Goal: Obtain resource: Download file/media

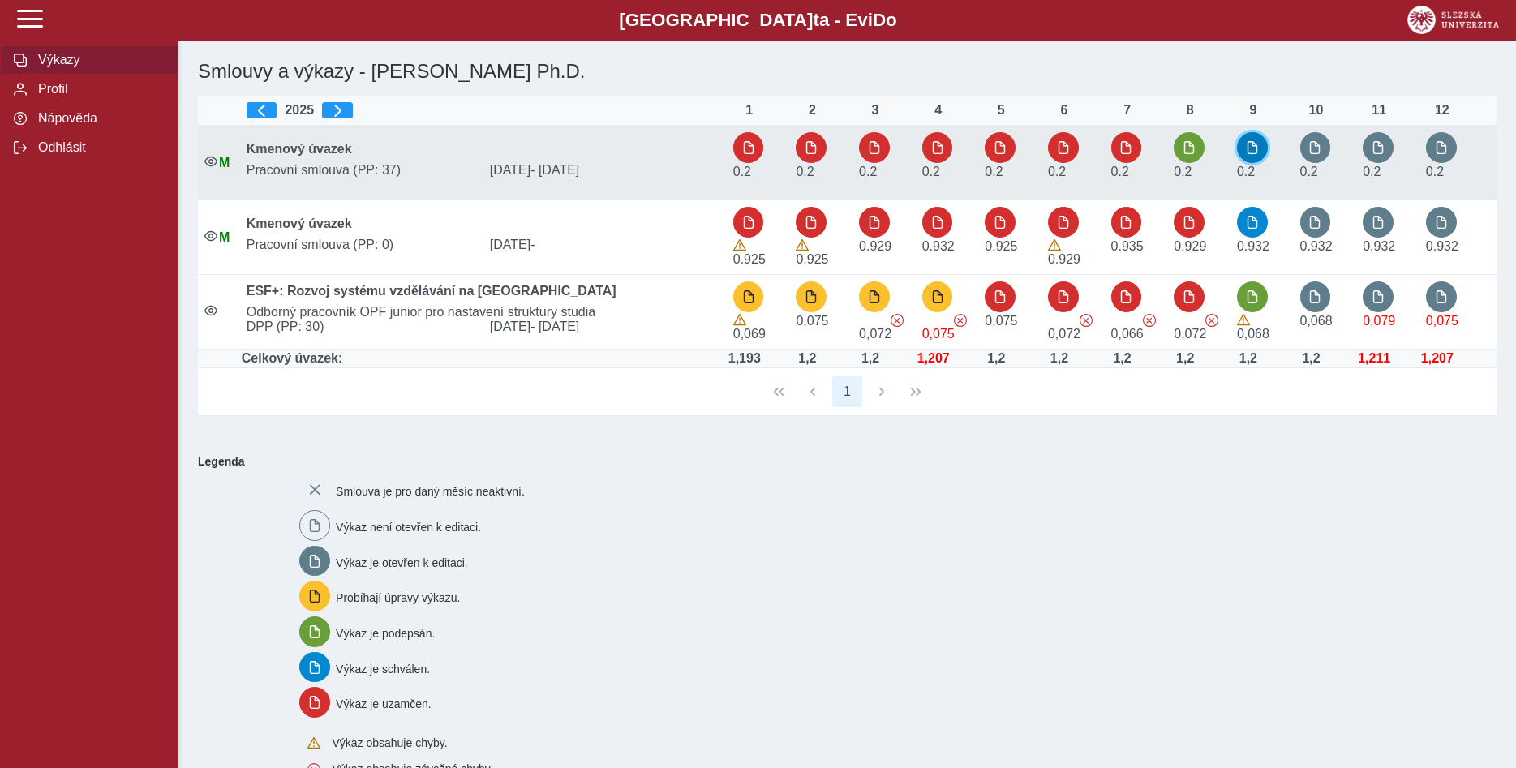
click at [1254, 152] on span "button" at bounding box center [1252, 147] width 13 height 13
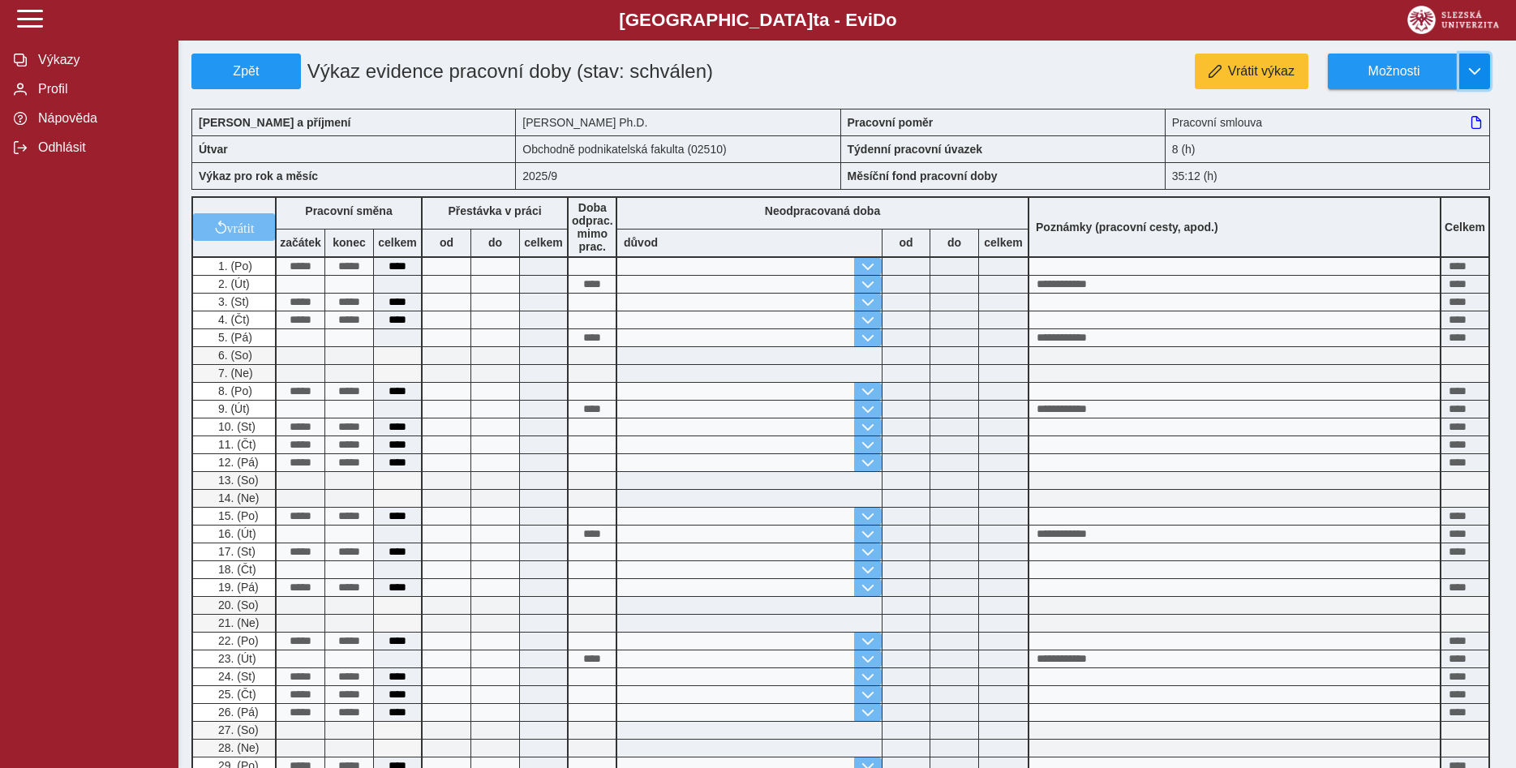
click at [1470, 70] on span "button" at bounding box center [1474, 71] width 13 height 13
click at [1406, 144] on span "Stáhnout PDF" at bounding box center [1401, 141] width 82 height 13
click at [241, 69] on span "Zpět" at bounding box center [246, 71] width 95 height 15
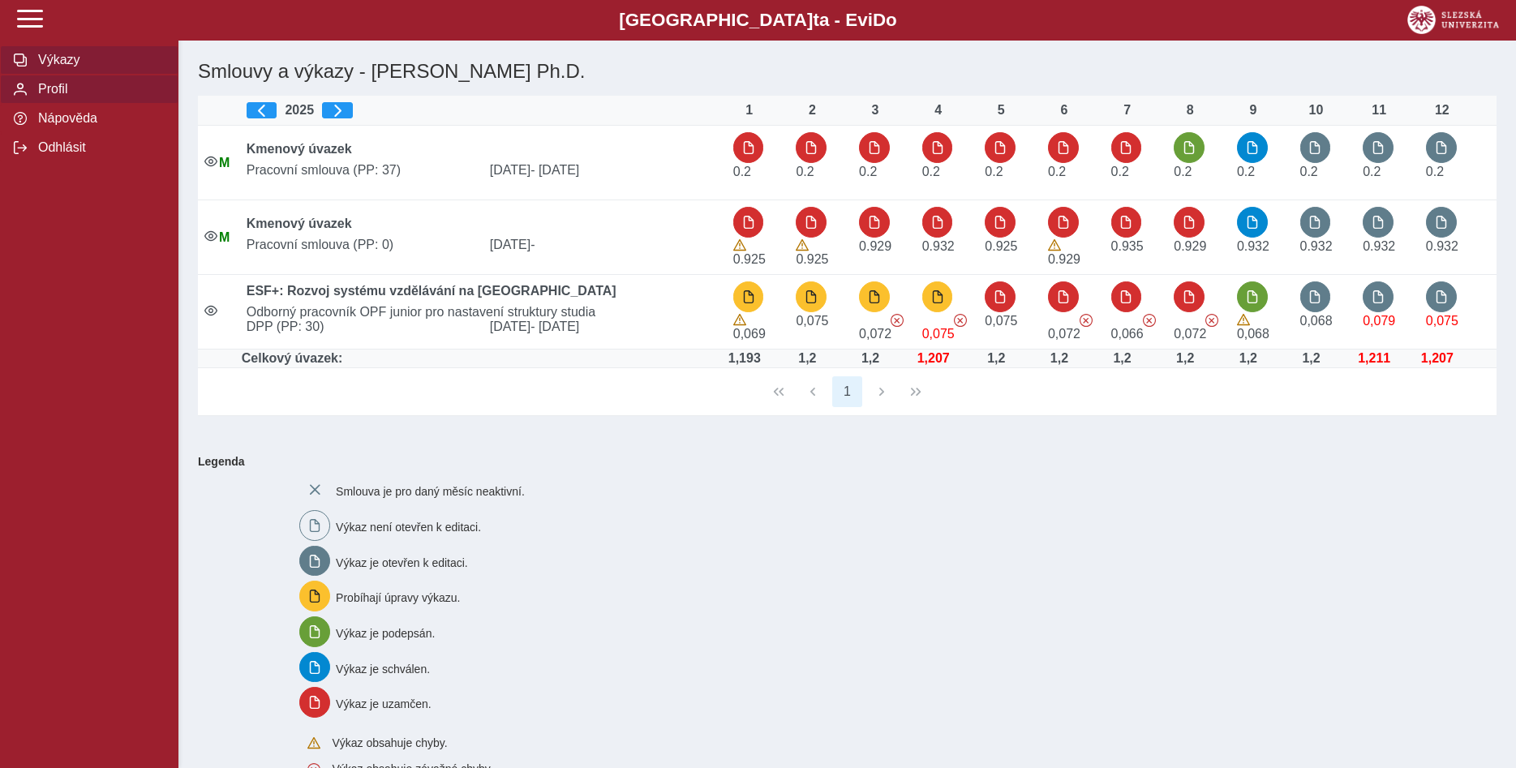
click at [63, 97] on span "Profil" at bounding box center [98, 89] width 131 height 15
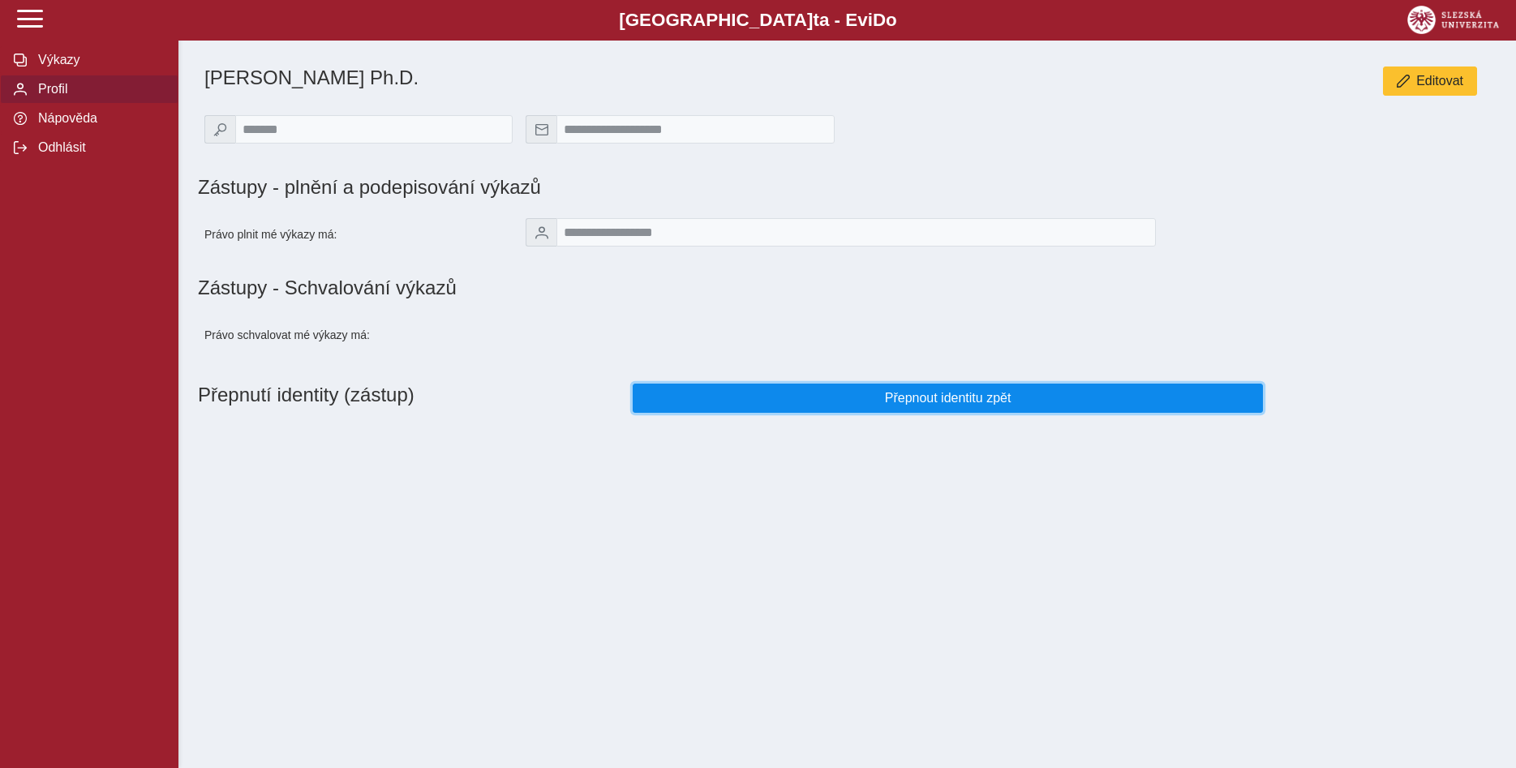
click at [930, 404] on span "Přepnout identitu zpět" at bounding box center [947, 398] width 603 height 15
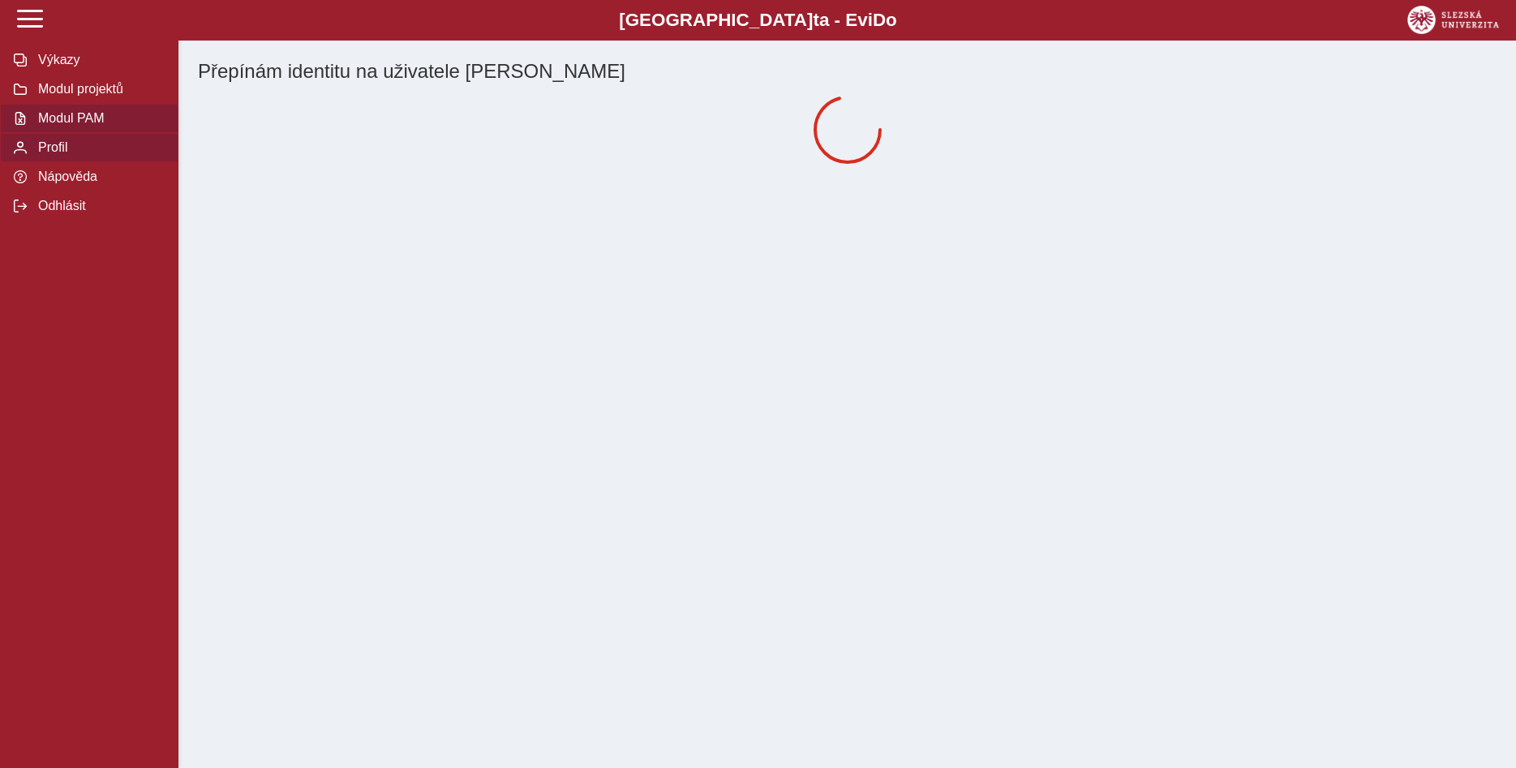
click at [97, 126] on span "Modul PAM" at bounding box center [98, 118] width 131 height 15
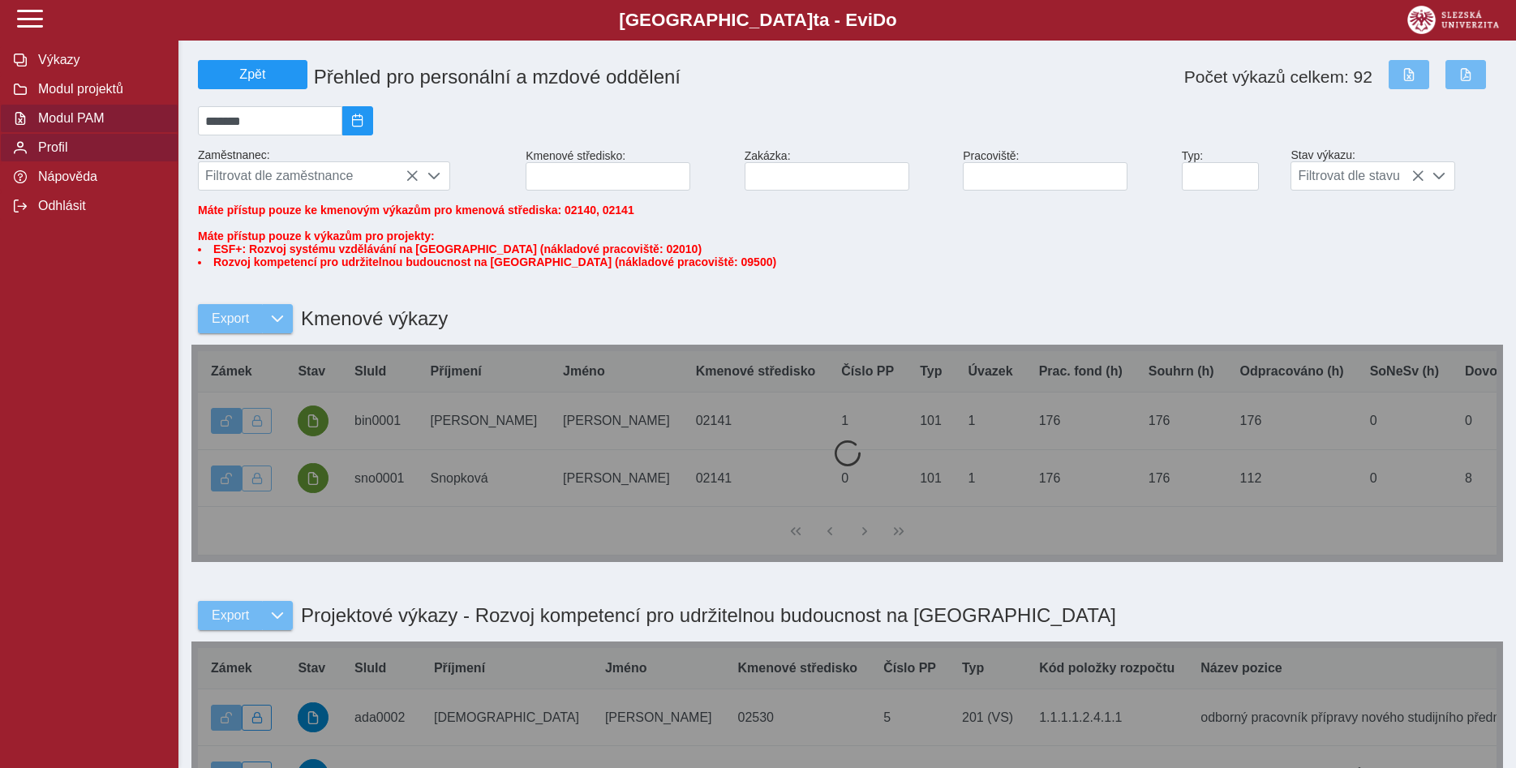
click at [51, 155] on span "Profil" at bounding box center [98, 147] width 131 height 15
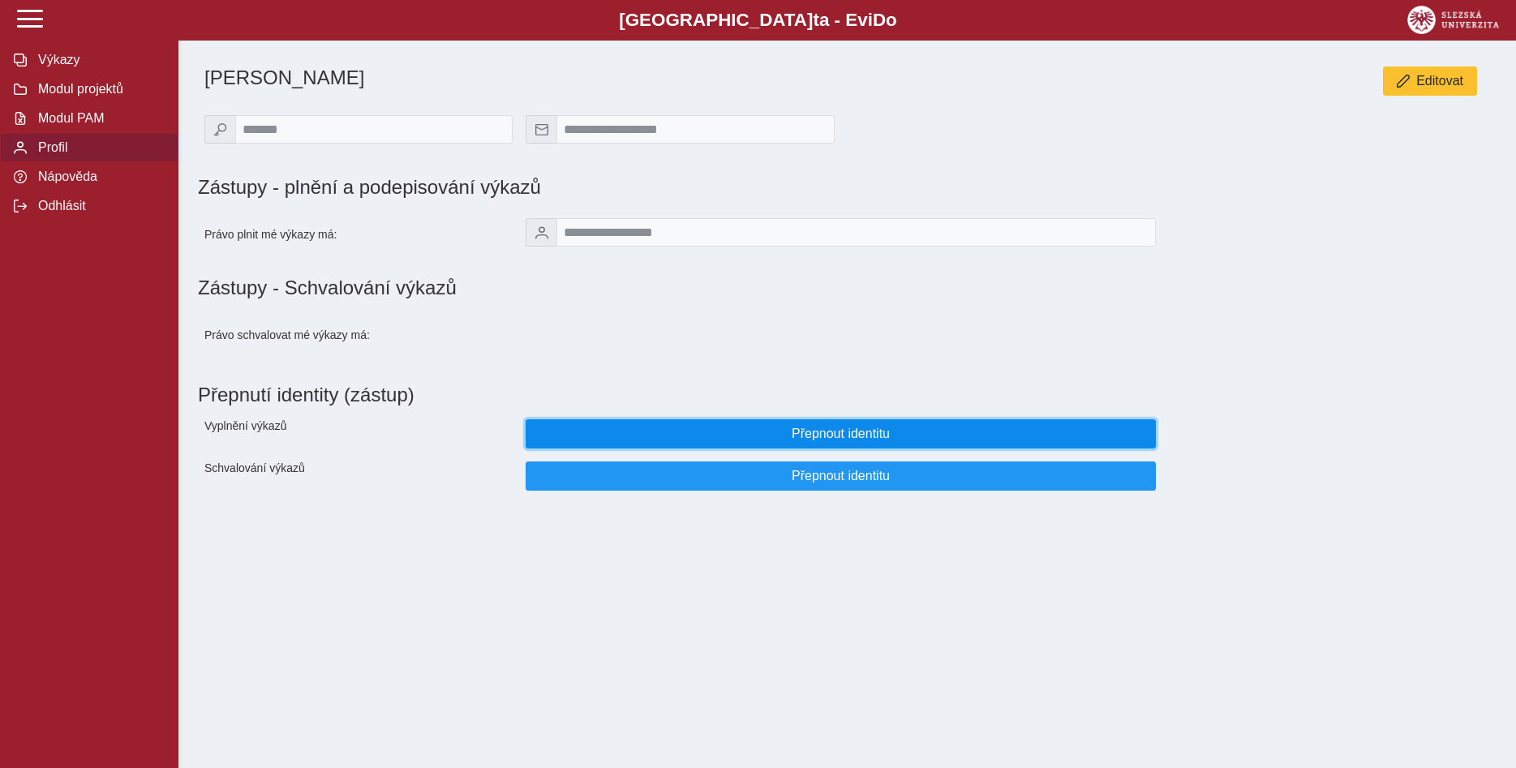
click at [826, 441] on span "Přepnout identitu" at bounding box center [840, 434] width 603 height 15
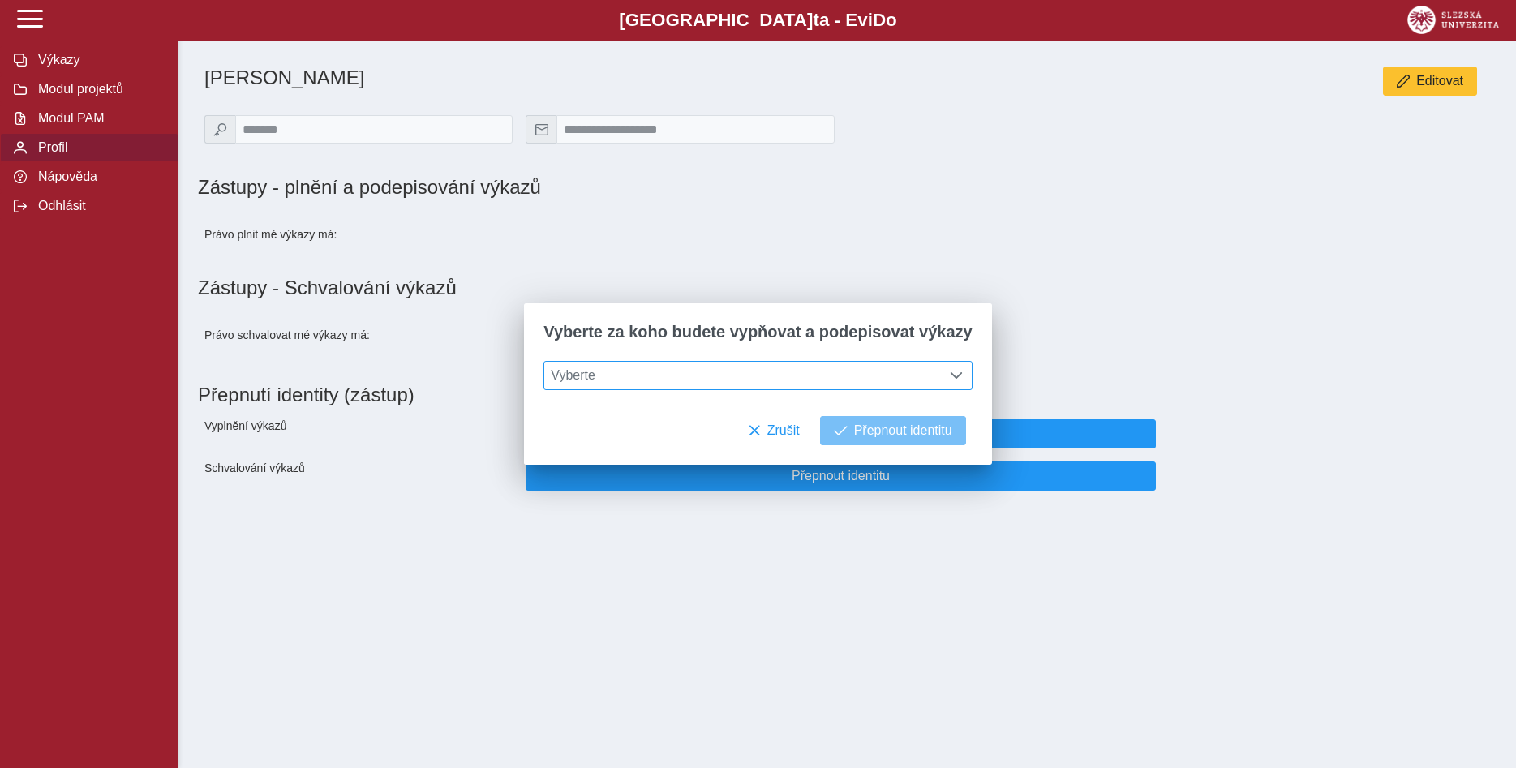
click at [951, 377] on span at bounding box center [956, 375] width 13 height 13
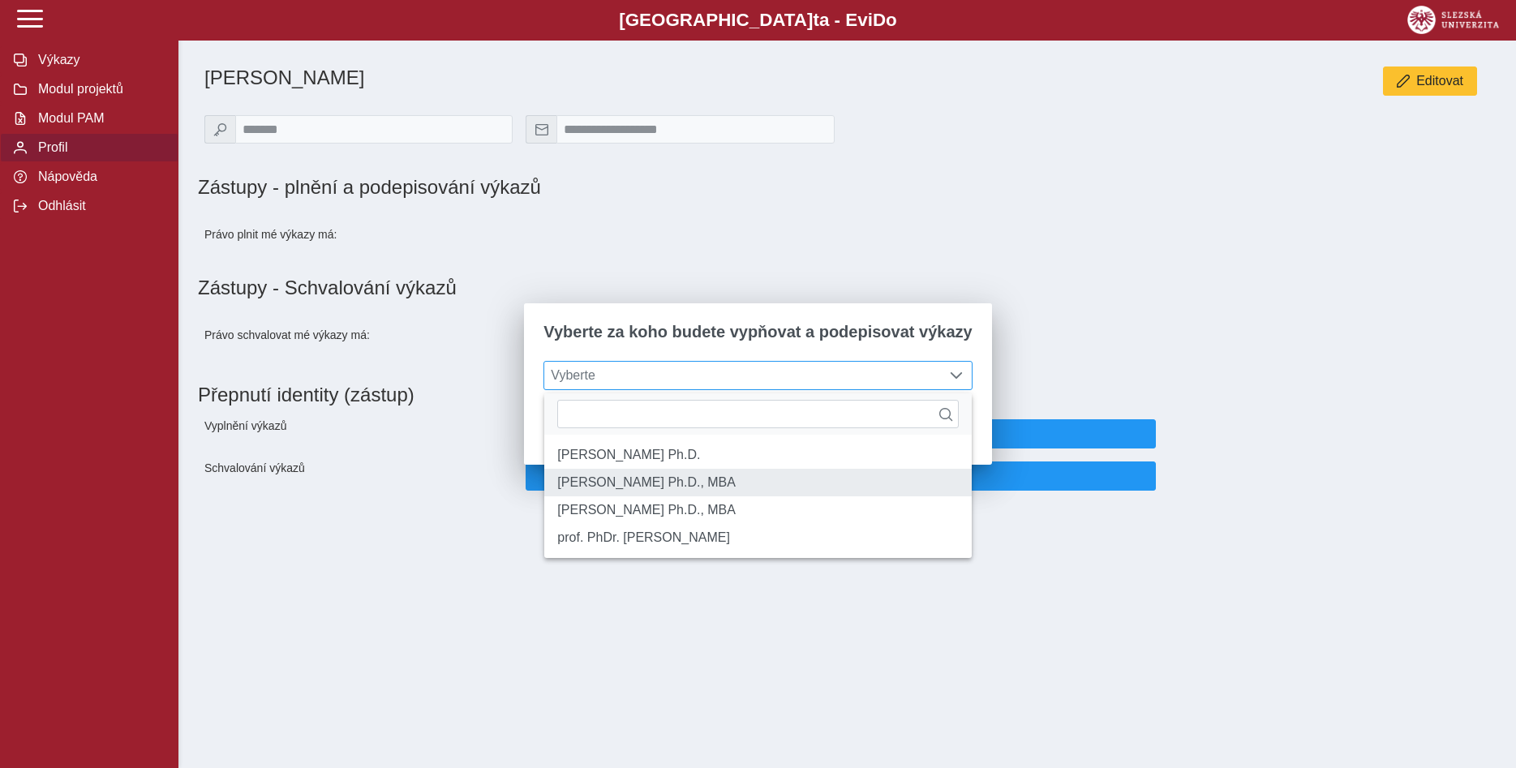
click at [885, 483] on li "[PERSON_NAME] Ph.D., MBA" at bounding box center [757, 483] width 427 height 28
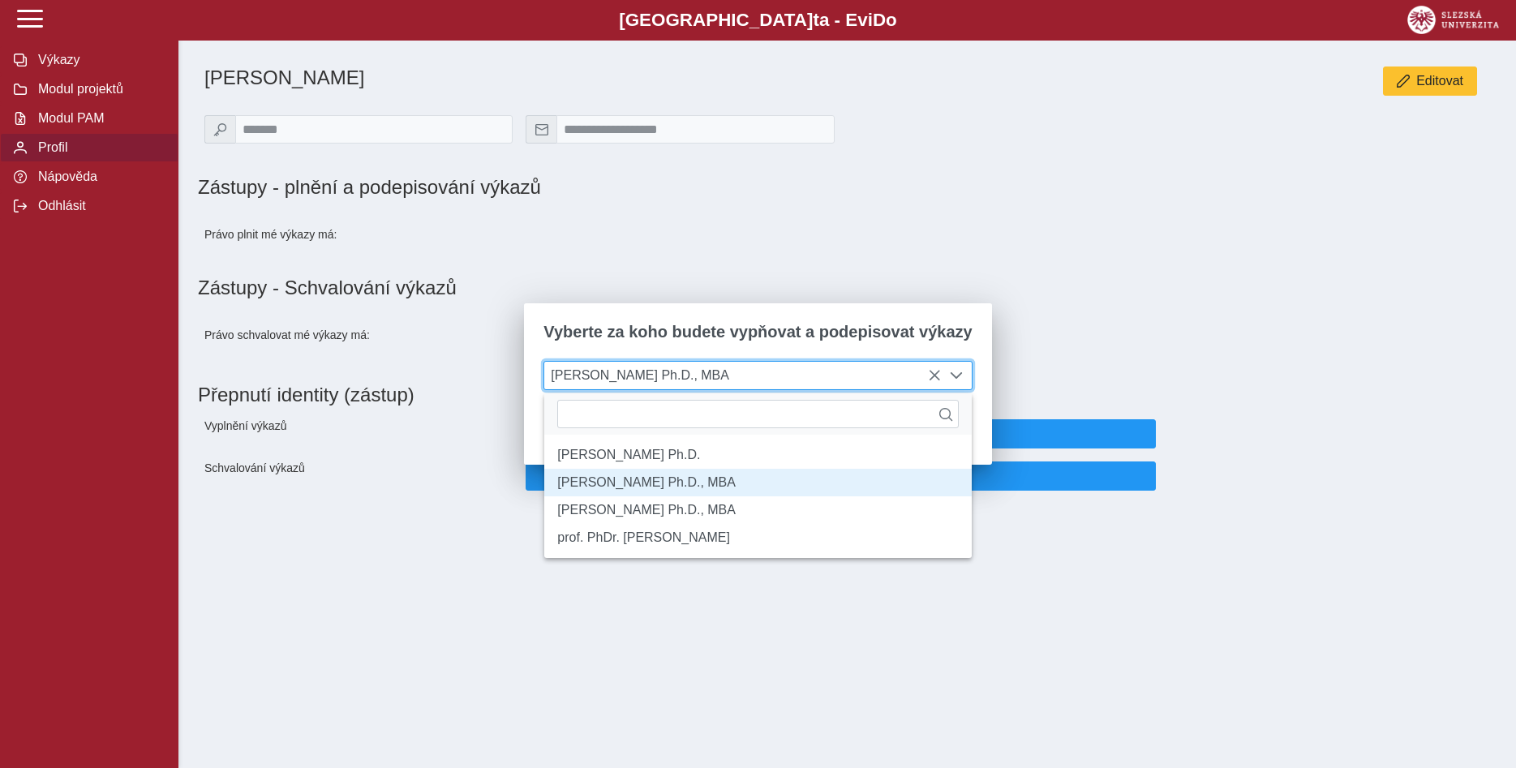
scroll to position [9, 67]
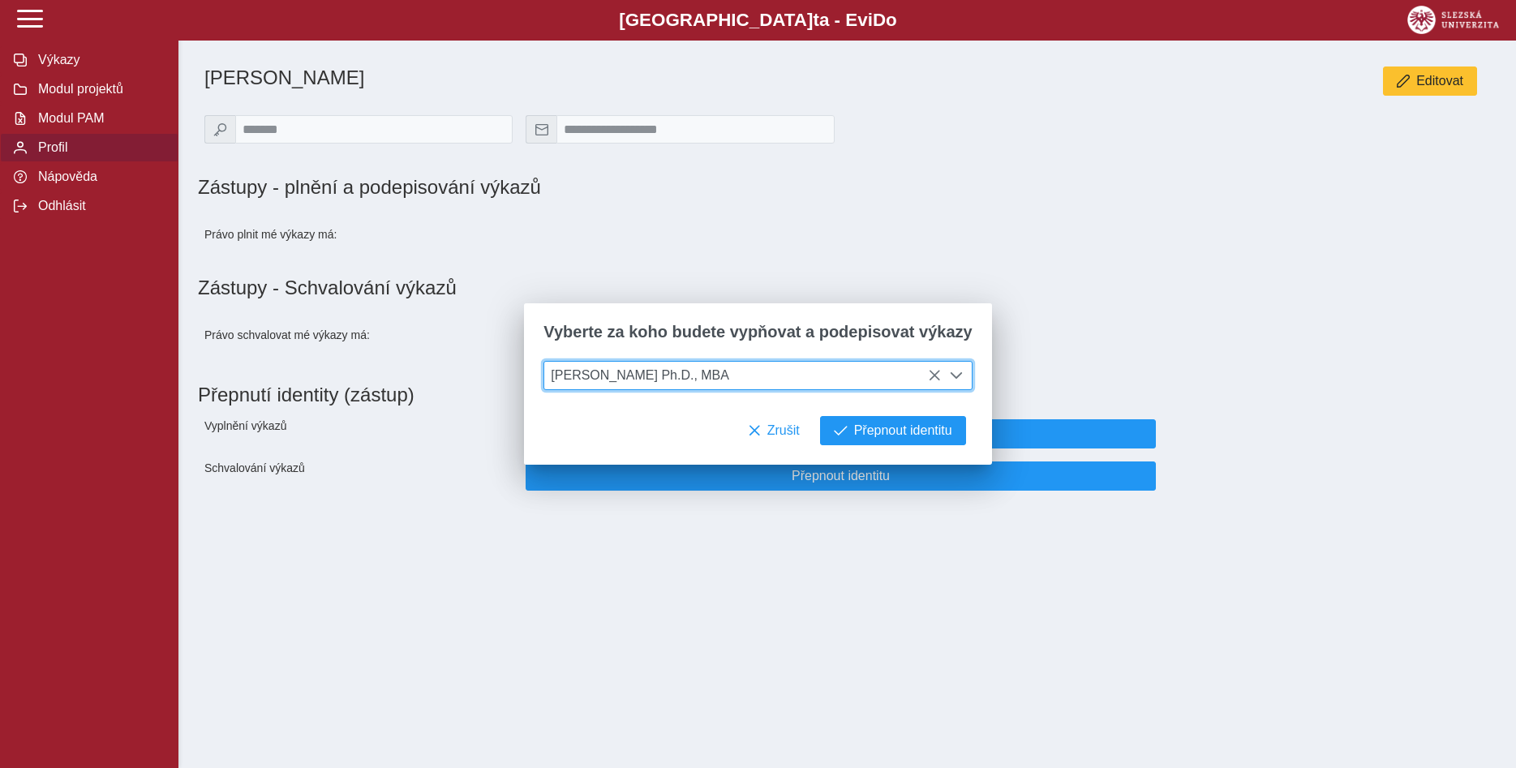
click at [951, 376] on span at bounding box center [956, 375] width 13 height 13
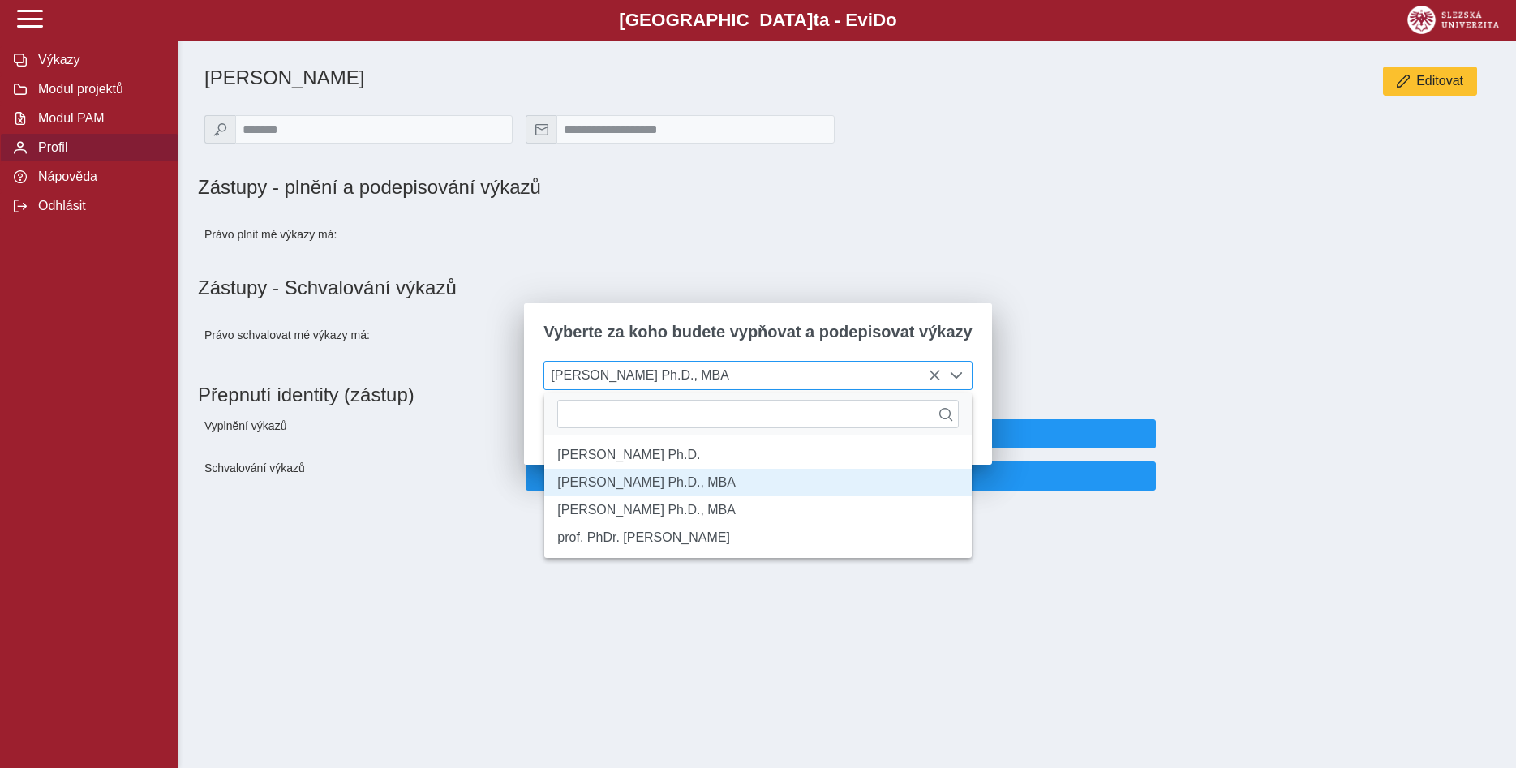
scroll to position [10, 67]
click at [853, 522] on li "[PERSON_NAME] Ph.D., MBA" at bounding box center [757, 510] width 427 height 28
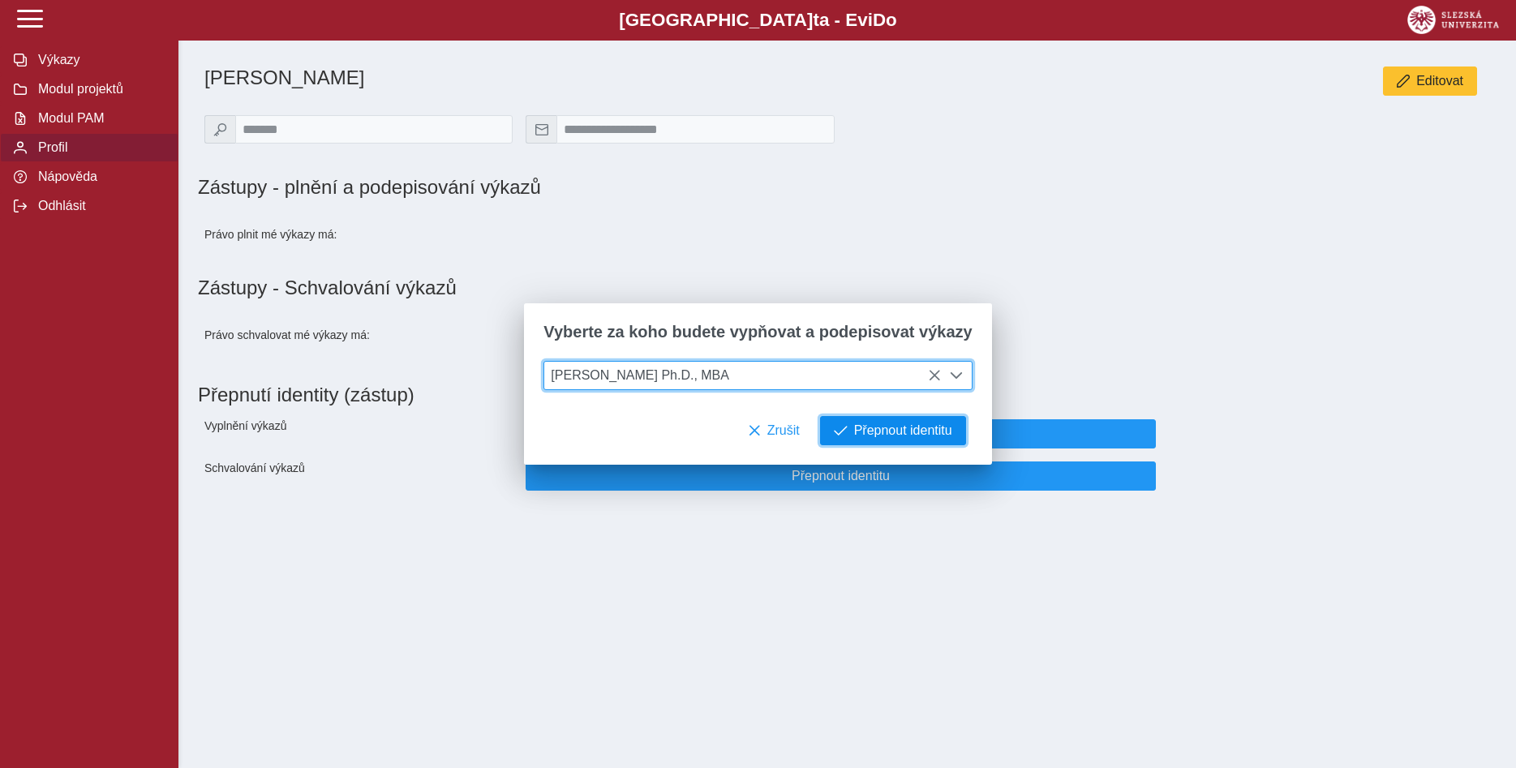
click at [869, 435] on span "Přepnout identitu" at bounding box center [903, 430] width 98 height 15
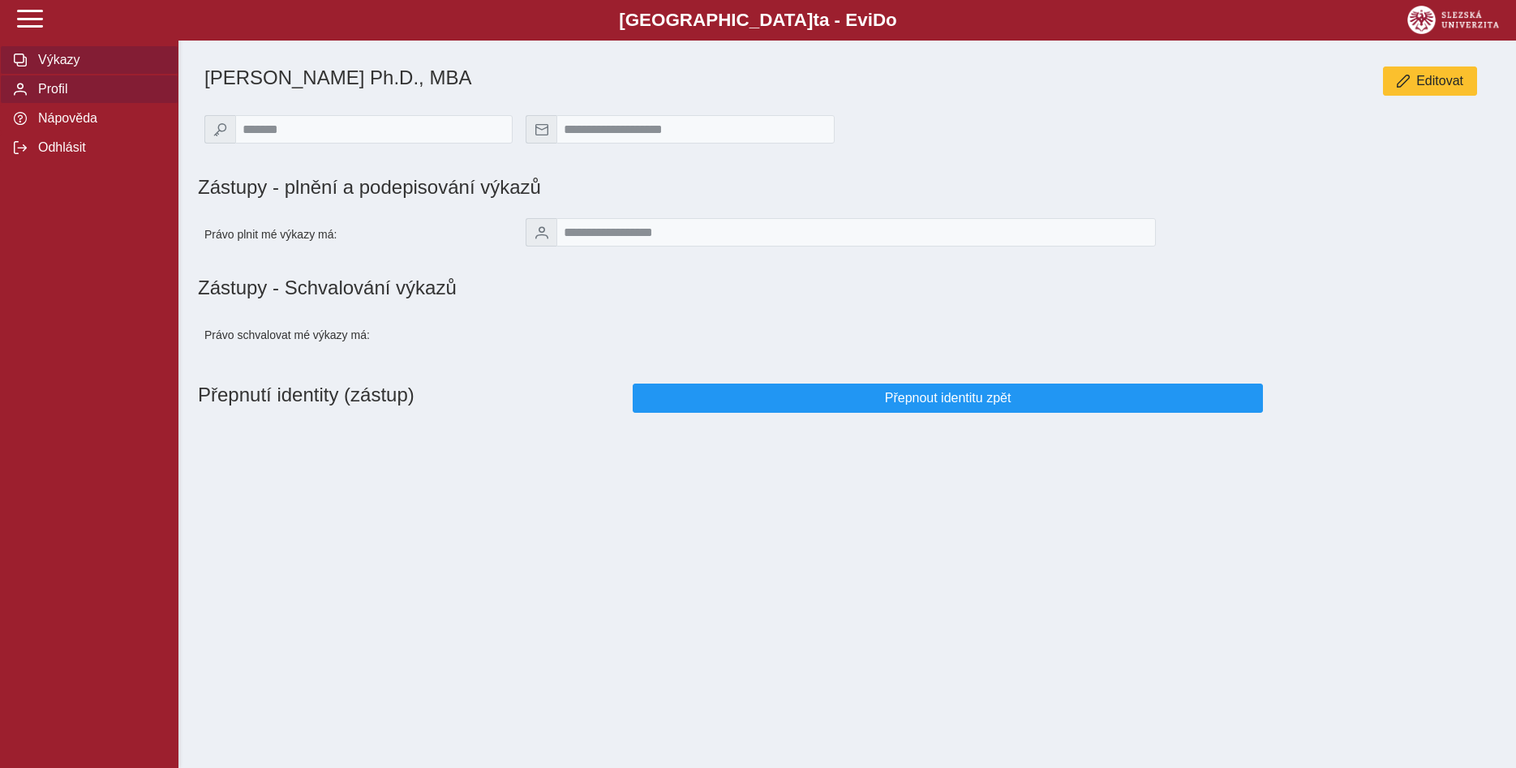
click at [58, 67] on span "Výkazy" at bounding box center [98, 60] width 131 height 15
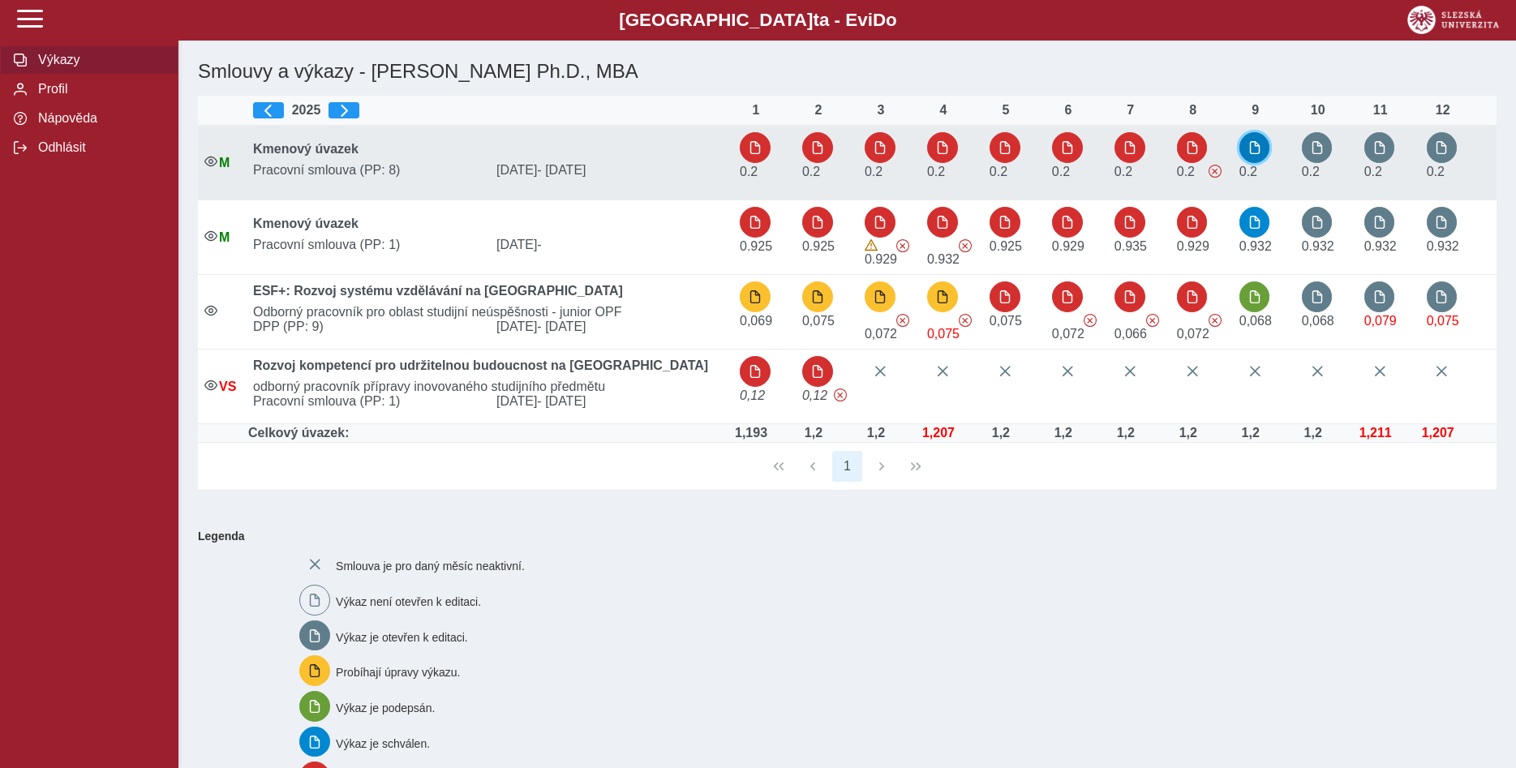
click at [1261, 149] on span "button" at bounding box center [1254, 147] width 13 height 13
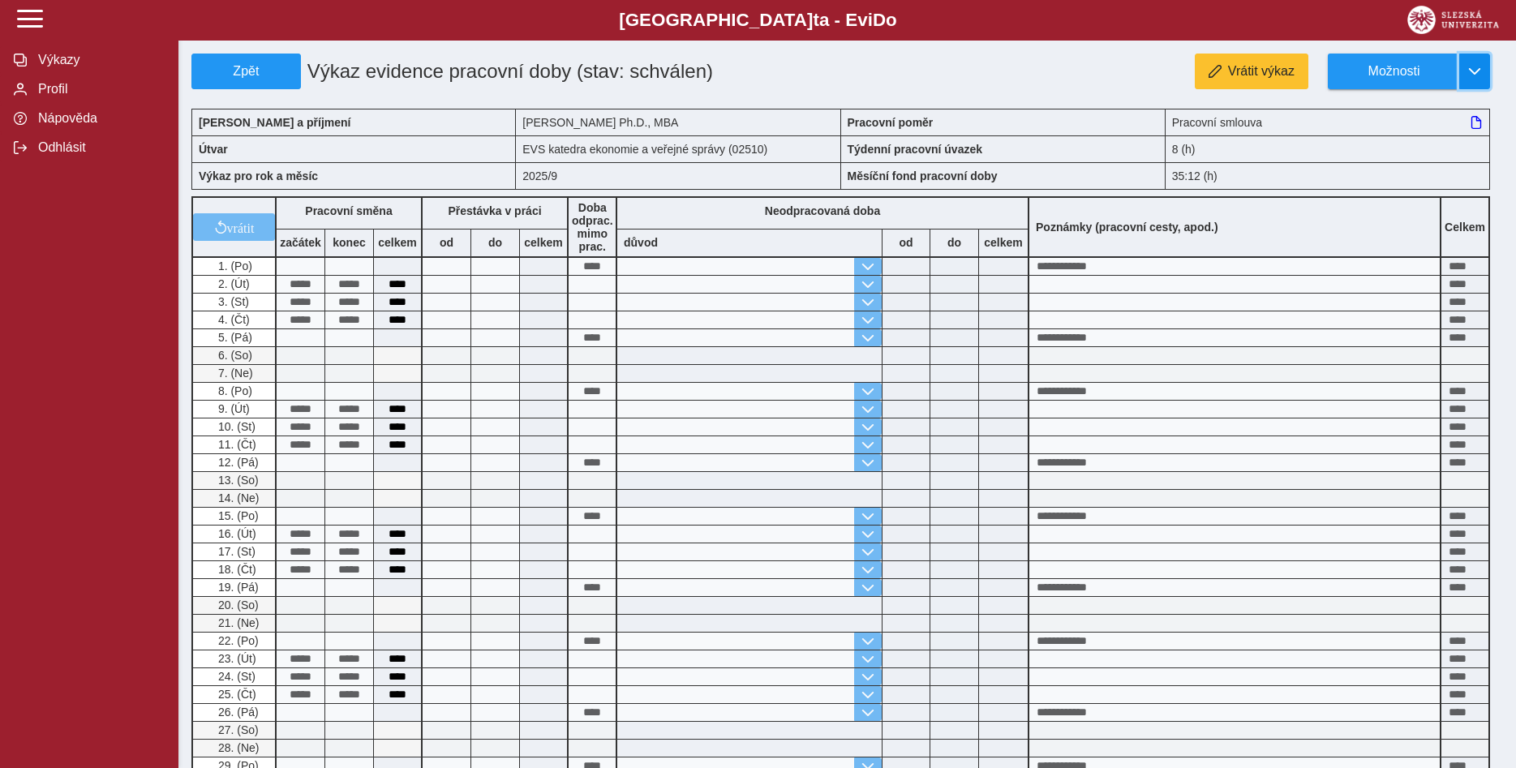
click at [1476, 70] on span "button" at bounding box center [1474, 71] width 13 height 13
click at [1407, 140] on span "Stáhnout PDF" at bounding box center [1401, 141] width 82 height 13
click at [58, 97] on span "Profil" at bounding box center [98, 89] width 131 height 15
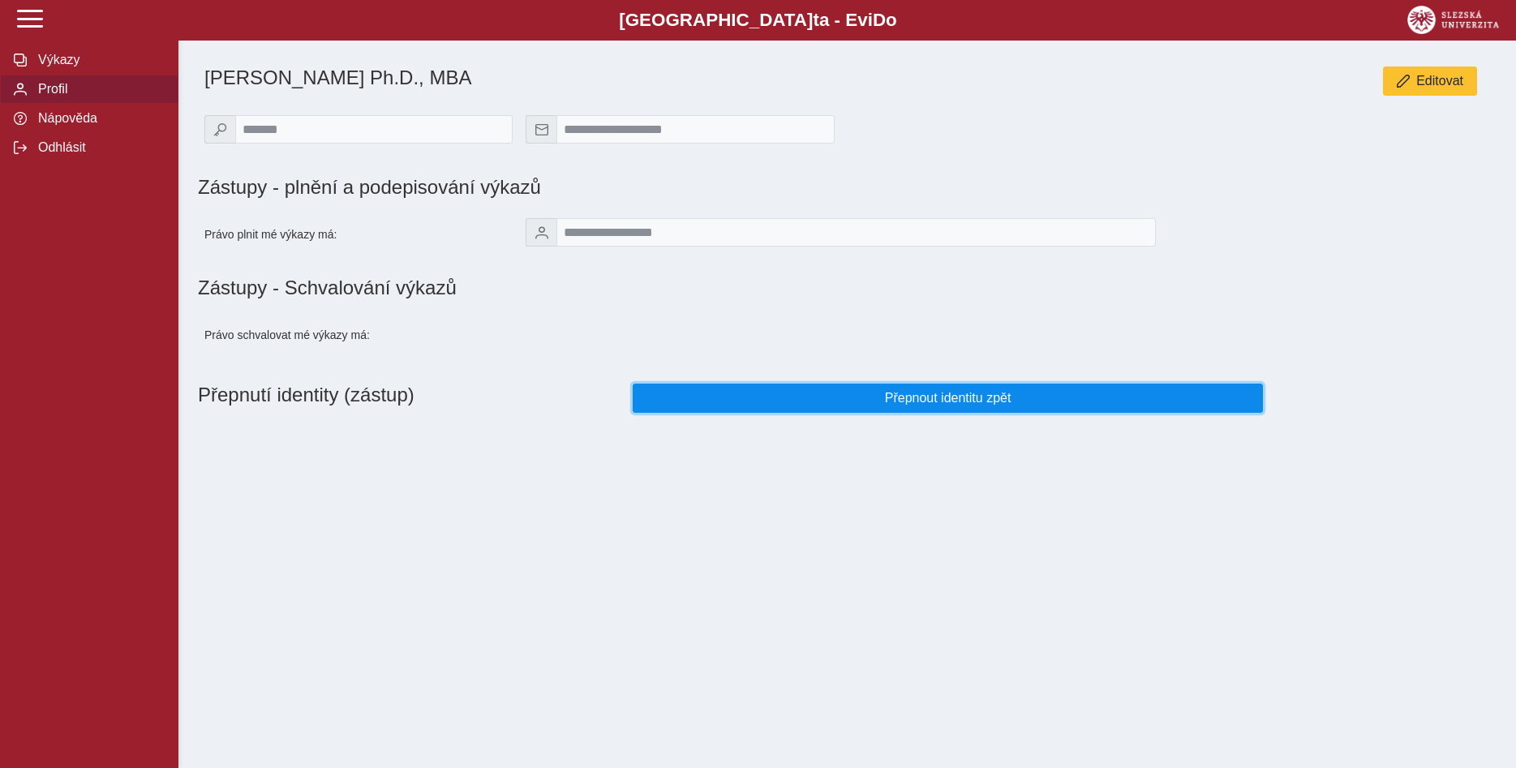
click at [917, 405] on span "Přepnout identitu zpět" at bounding box center [947, 398] width 603 height 15
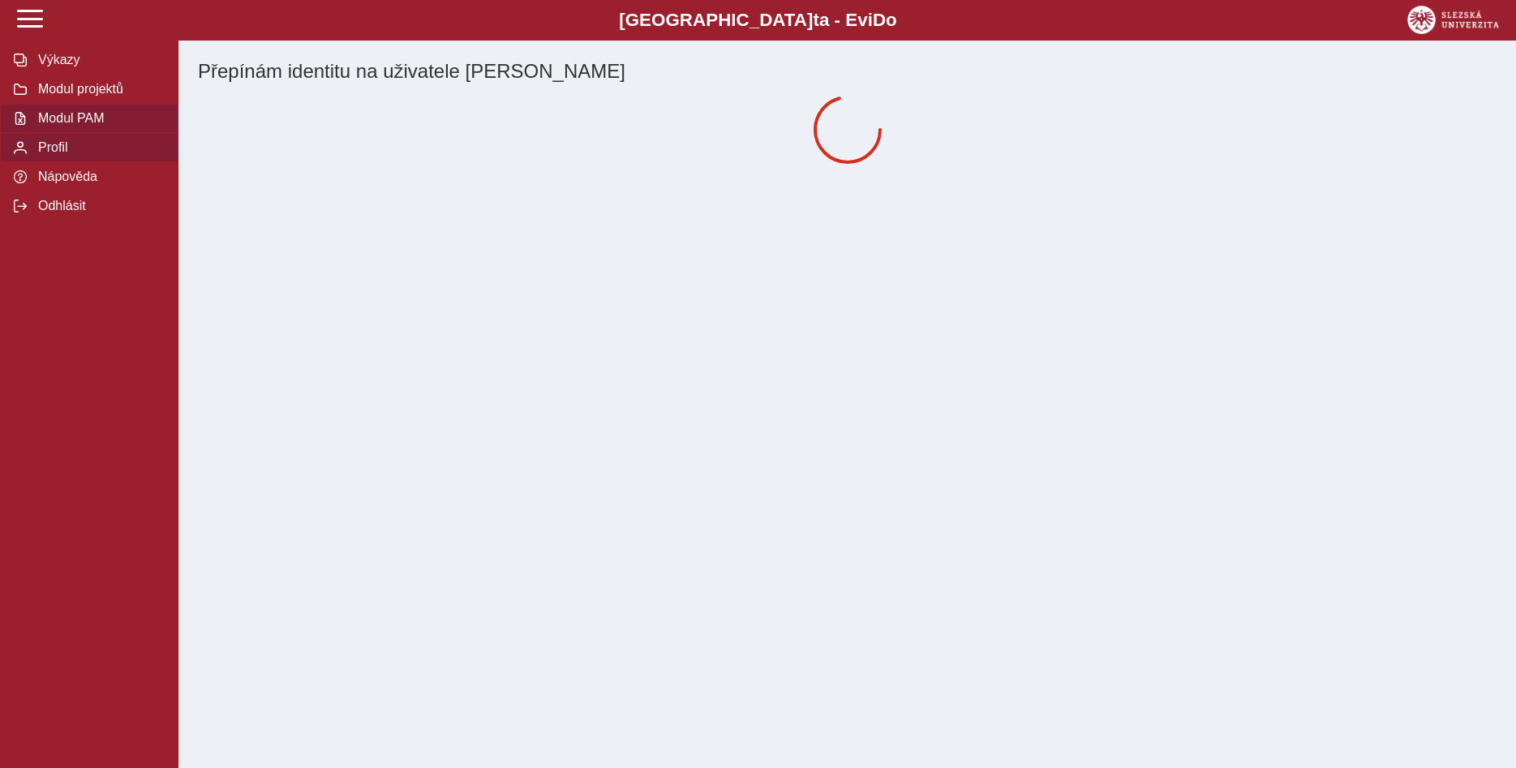
click at [75, 126] on span "Modul PAM" at bounding box center [98, 118] width 131 height 15
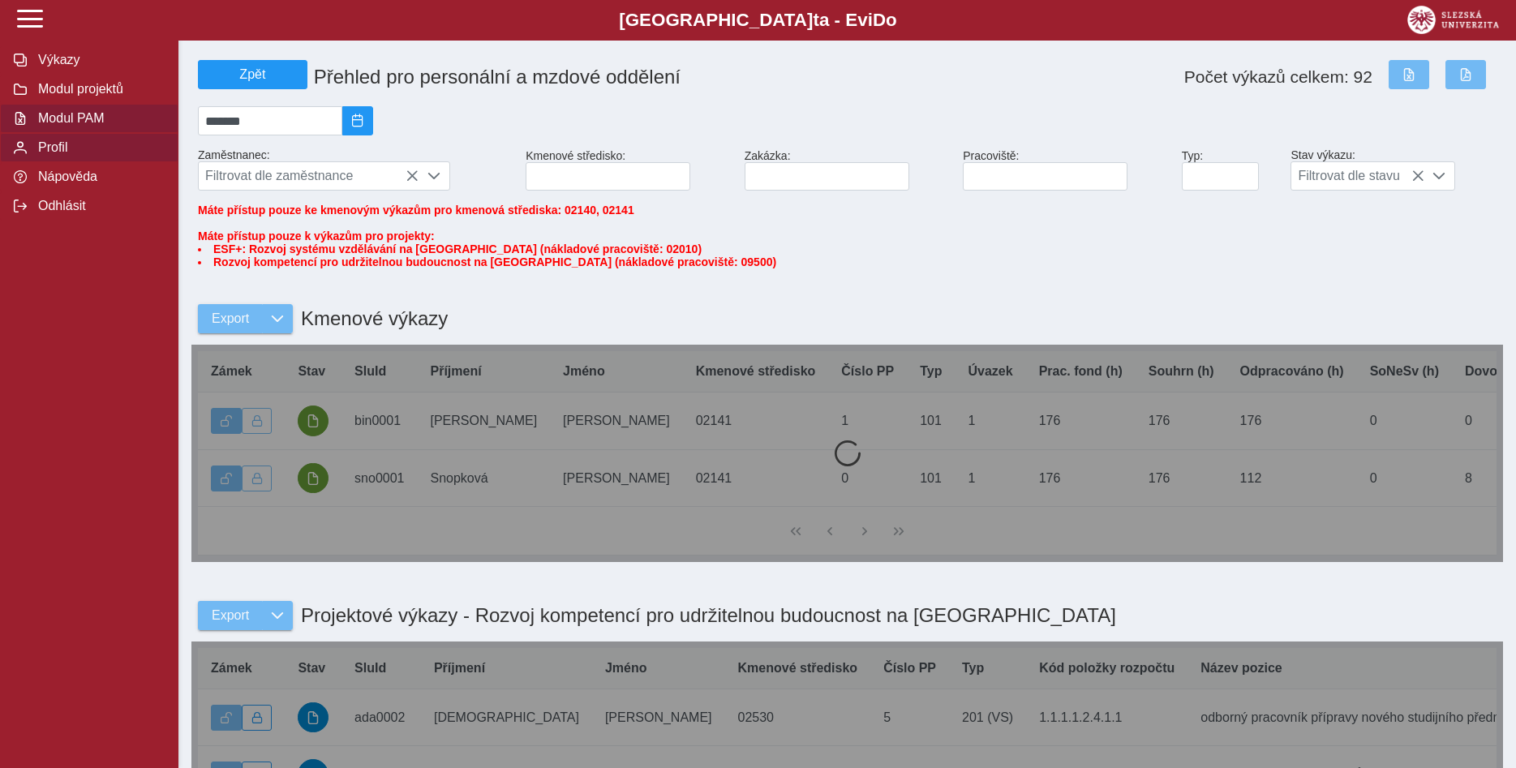
click at [62, 155] on span "Profil" at bounding box center [98, 147] width 131 height 15
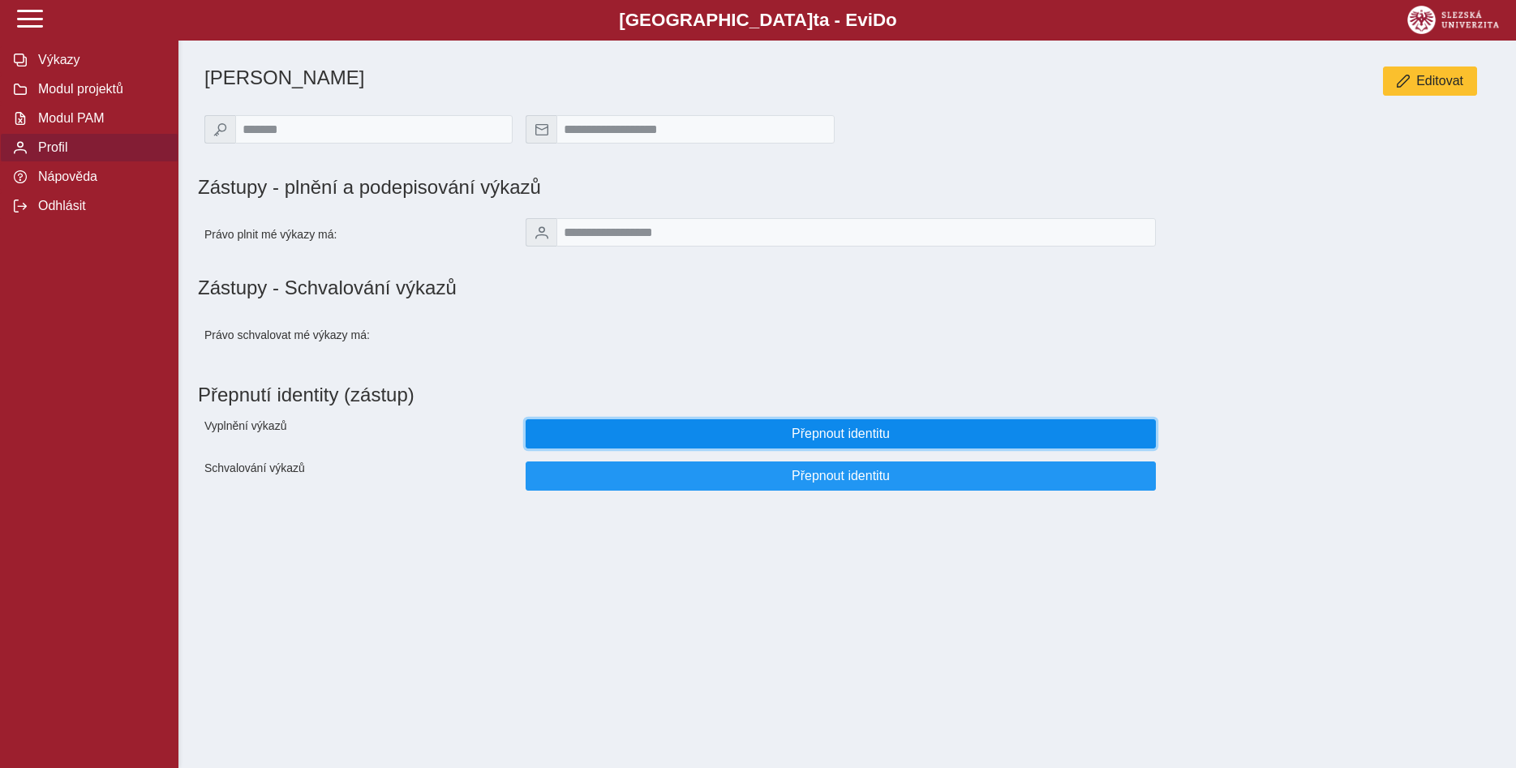
click at [861, 440] on span "Přepnout identitu" at bounding box center [840, 434] width 603 height 15
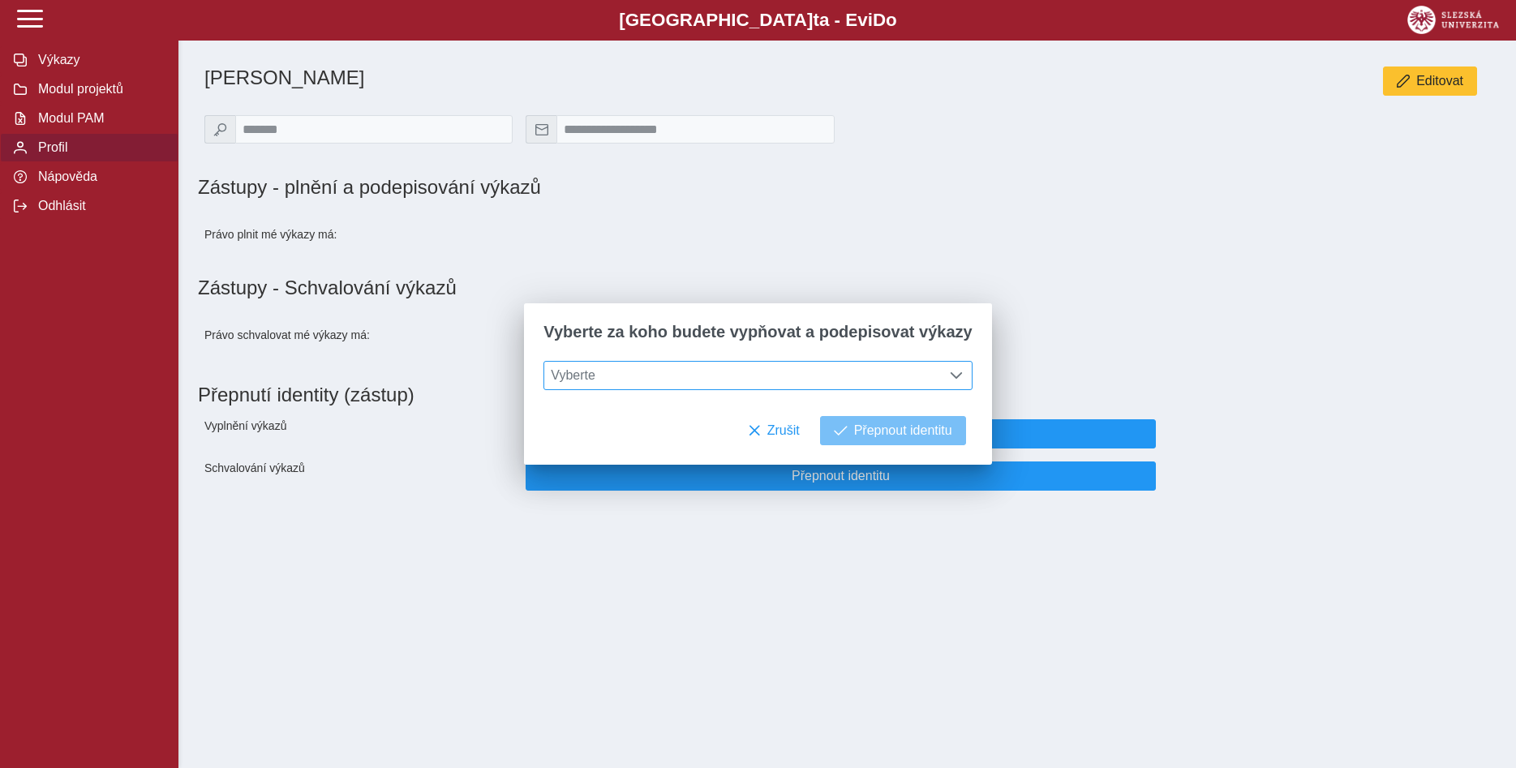
click at [950, 376] on span at bounding box center [956, 375] width 13 height 13
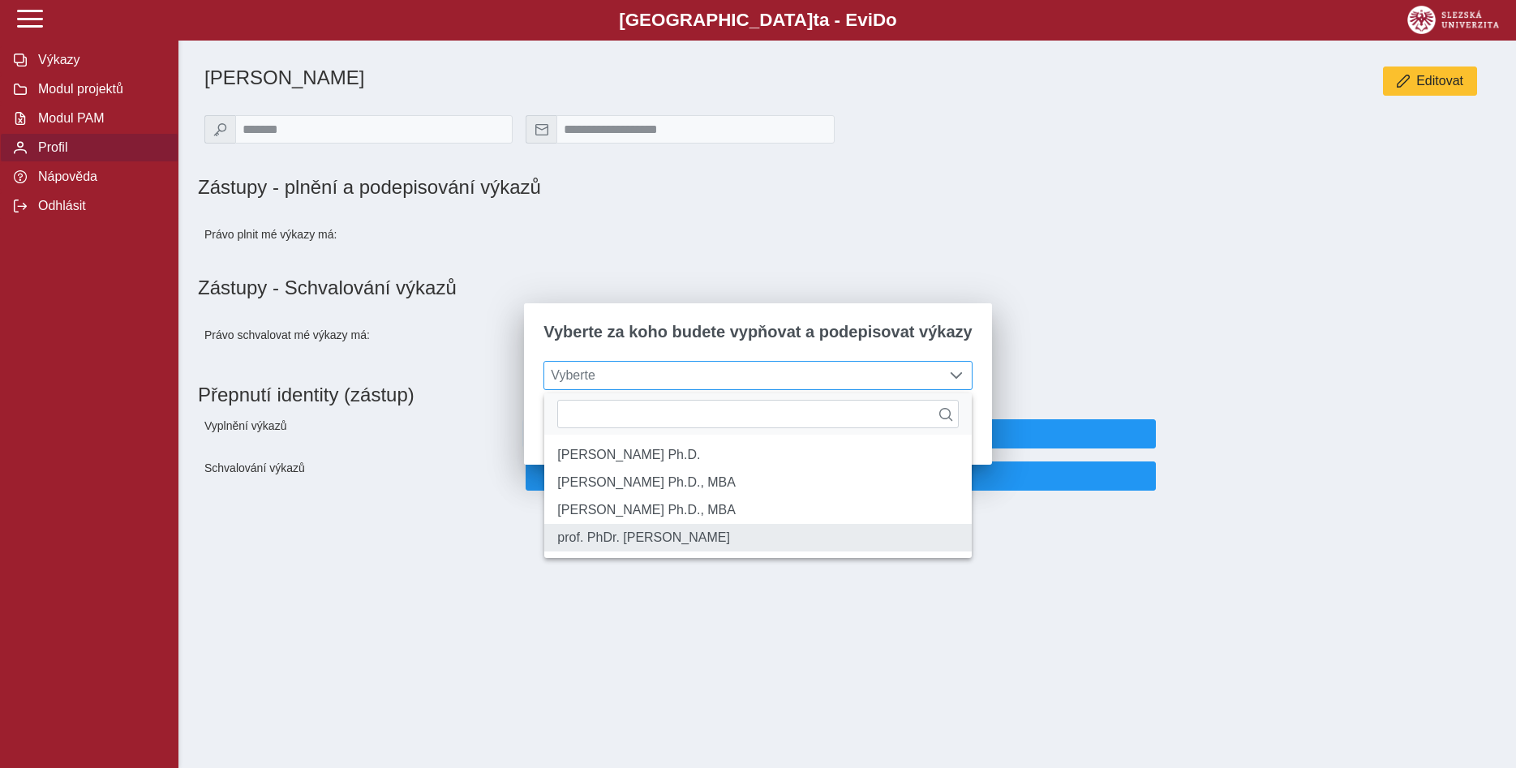
click at [861, 552] on li "prof. PhDr. [PERSON_NAME]" at bounding box center [757, 538] width 427 height 28
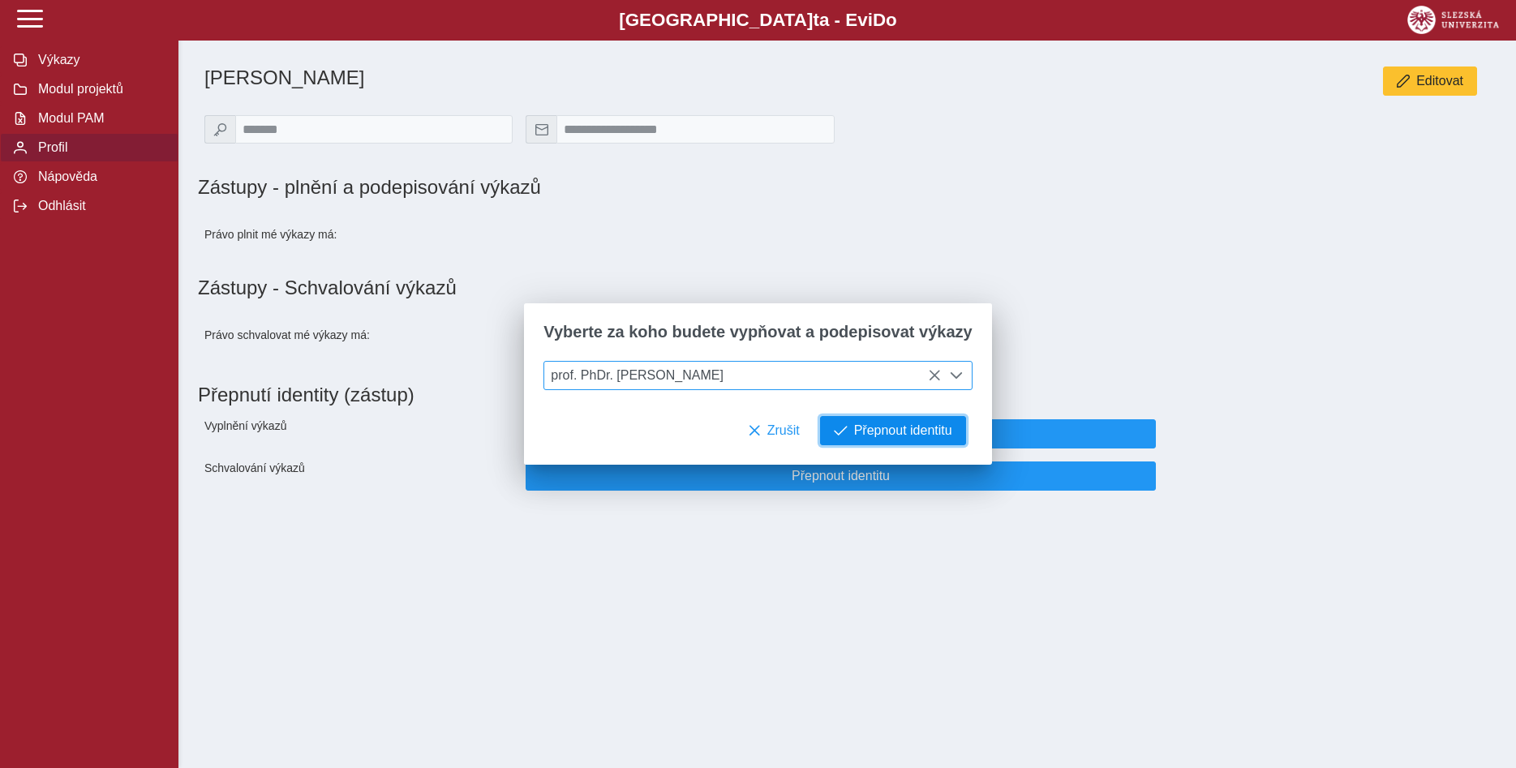
click at [909, 434] on span "Přepnout identitu" at bounding box center [903, 430] width 98 height 15
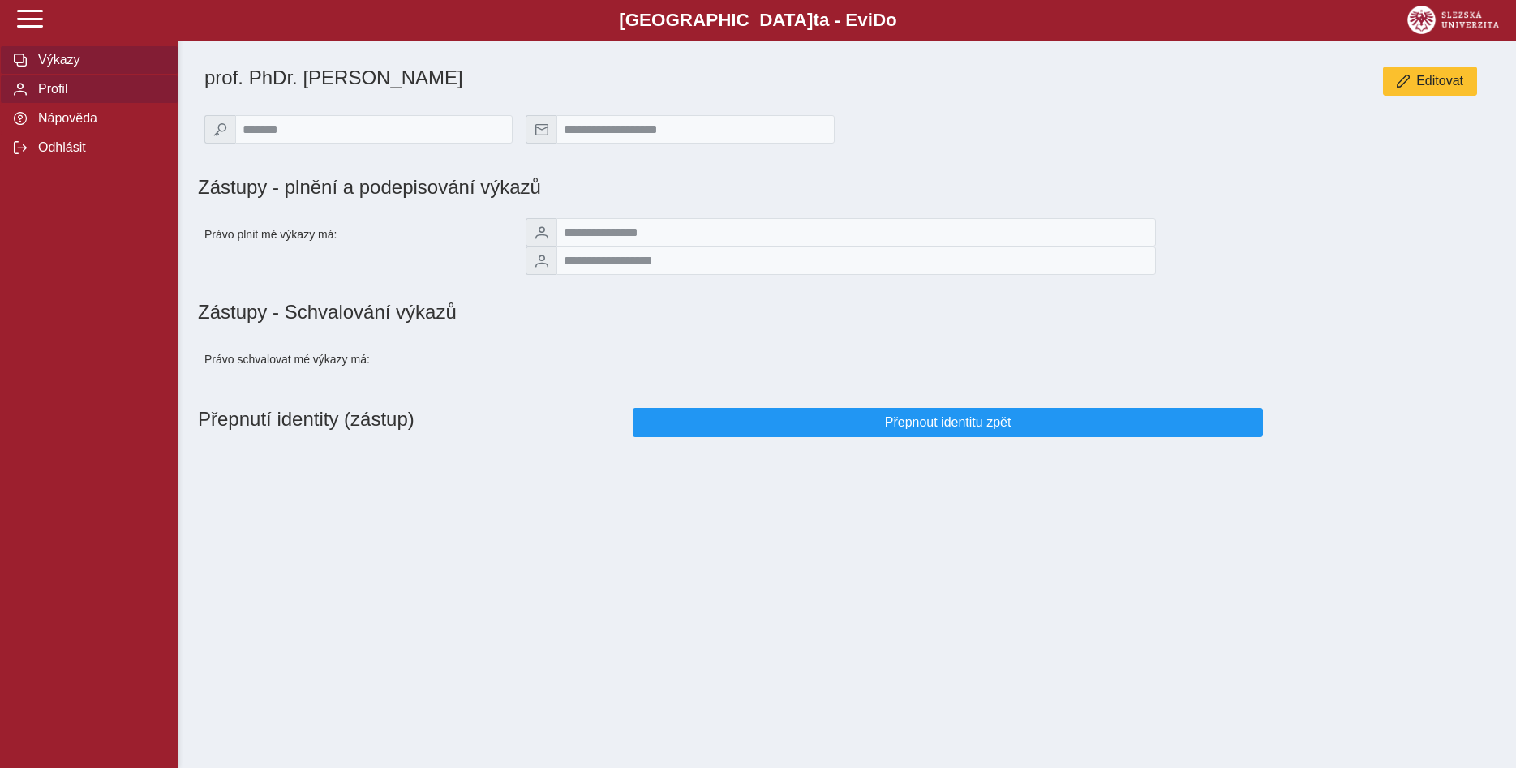
click at [61, 67] on span "Výkazy" at bounding box center [98, 60] width 131 height 15
